Goal: Task Accomplishment & Management: Use online tool/utility

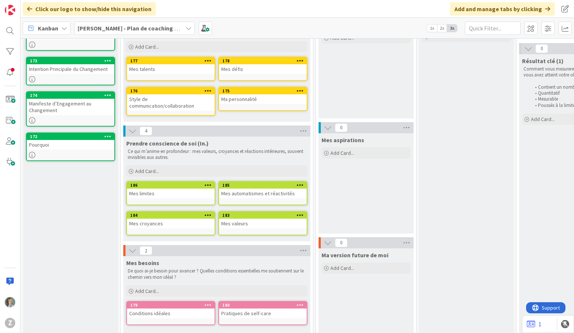
scroll to position [75, 0]
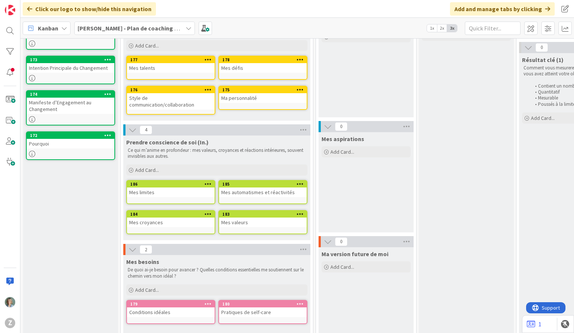
click at [270, 225] on link "183 Mes valeurs" at bounding box center [262, 222] width 89 height 24
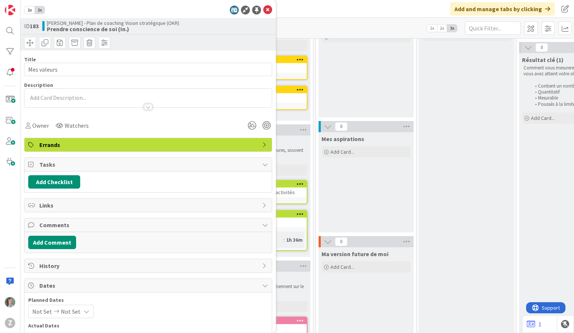
click at [56, 95] on p at bounding box center [148, 98] width 240 height 9
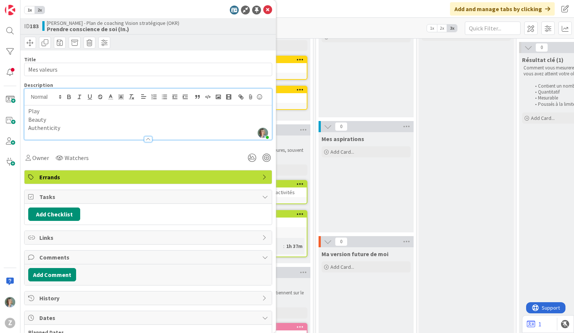
click at [138, 128] on p "Authenticity" at bounding box center [148, 128] width 240 height 9
click at [211, 156] on div "Owner Watchers" at bounding box center [148, 157] width 248 height 13
drag, startPoint x: 182, startPoint y: 167, endPoint x: 206, endPoint y: 163, distance: 23.7
click at [182, 166] on div "Title 11 / 128 Mes valeurs Description [PERSON_NAME] just joined Play Beauty Au…" at bounding box center [148, 177] width 248 height 255
click at [374, 56] on div "Ma vision Add Card..." at bounding box center [366, 67] width 95 height 100
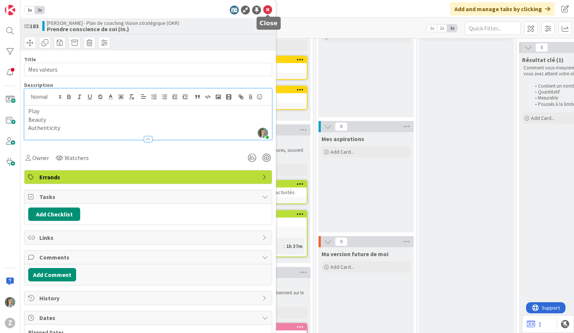
click at [267, 8] on icon at bounding box center [267, 10] width 9 height 9
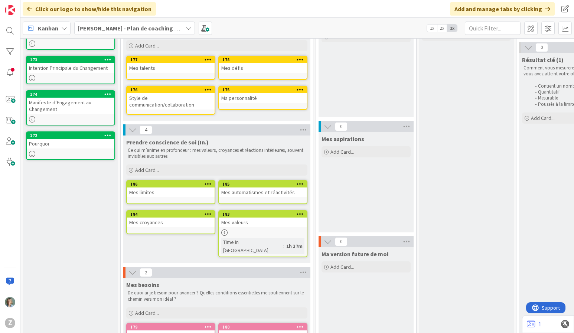
scroll to position [75, 0]
